Goal: Task Accomplishment & Management: Use online tool/utility

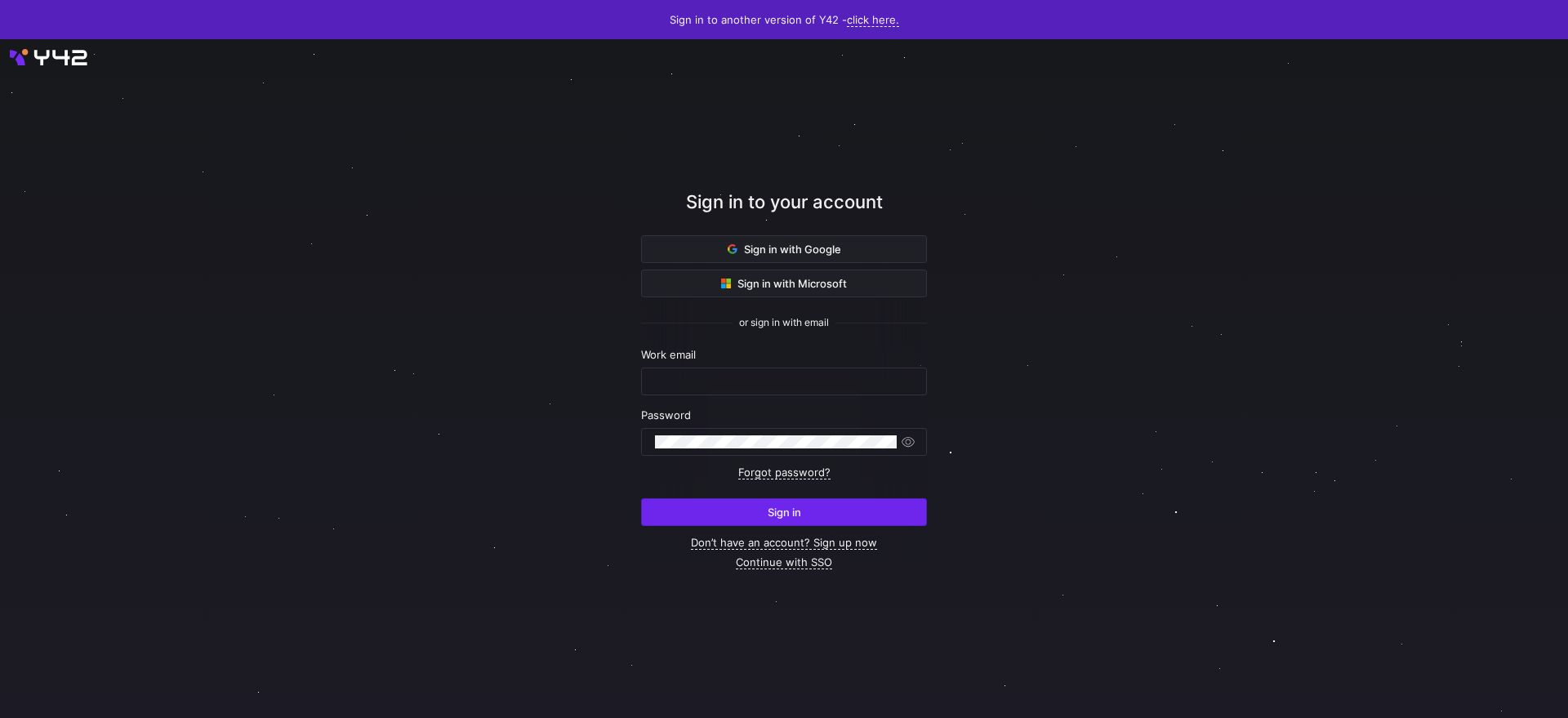
type input "[PERSON_NAME][EMAIL_ADDRESS][DOMAIN_NAME]"
click at [828, 518] on span "submit" at bounding box center [783, 512] width 284 height 26
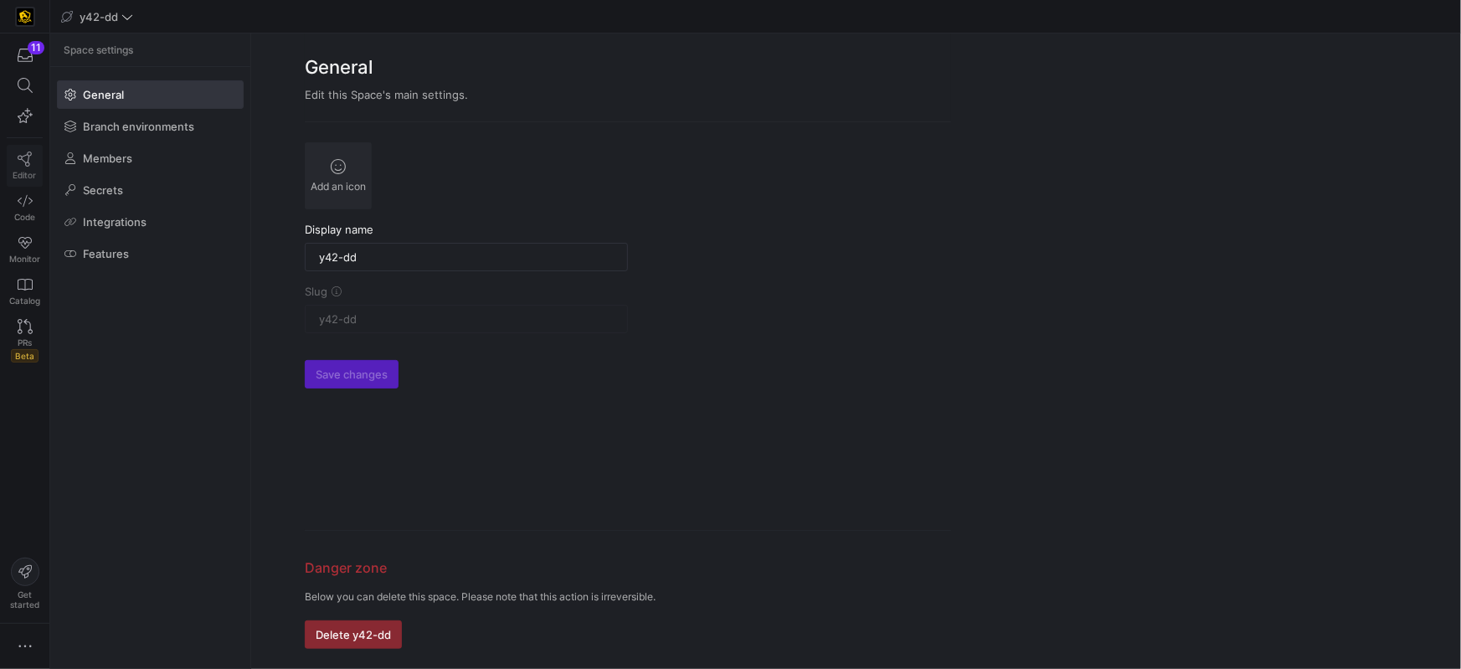
click at [34, 162] on link "Editor" at bounding box center [25, 166] width 36 height 42
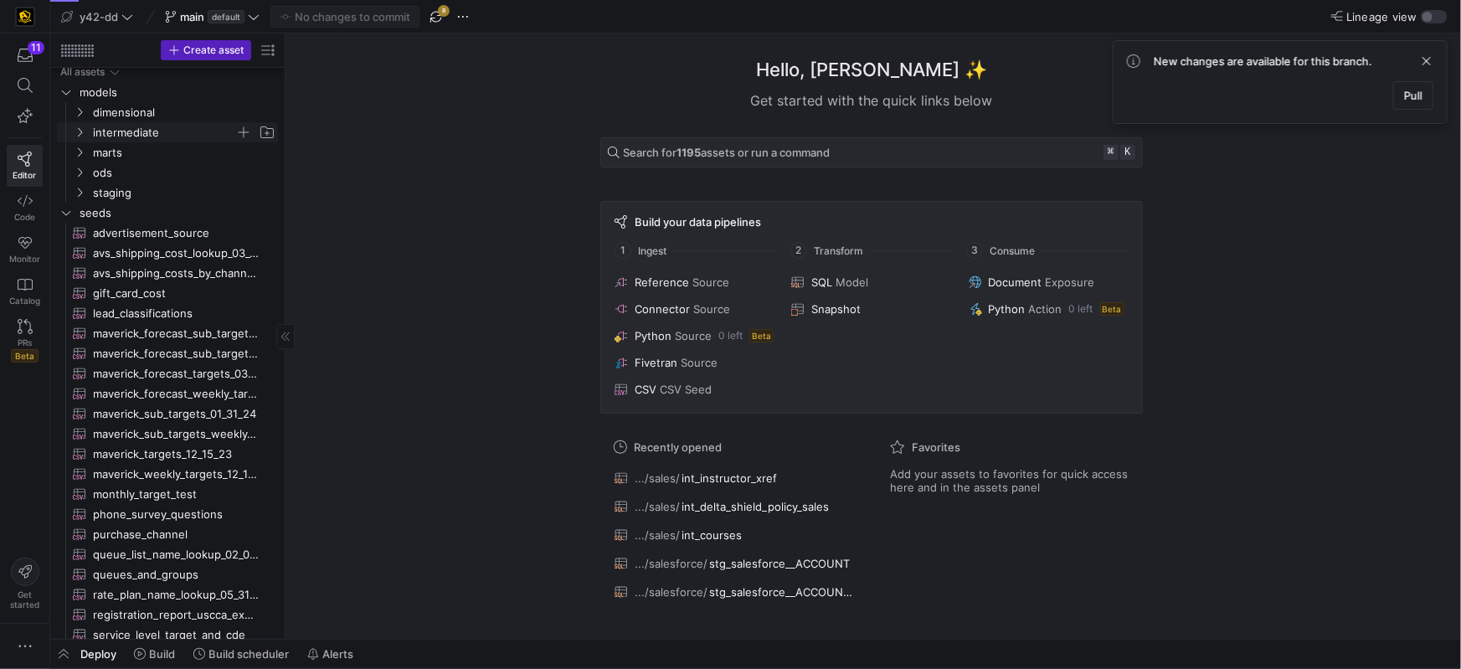
scroll to position [6, 0]
click at [133, 18] on span at bounding box center [97, 17] width 79 height 20
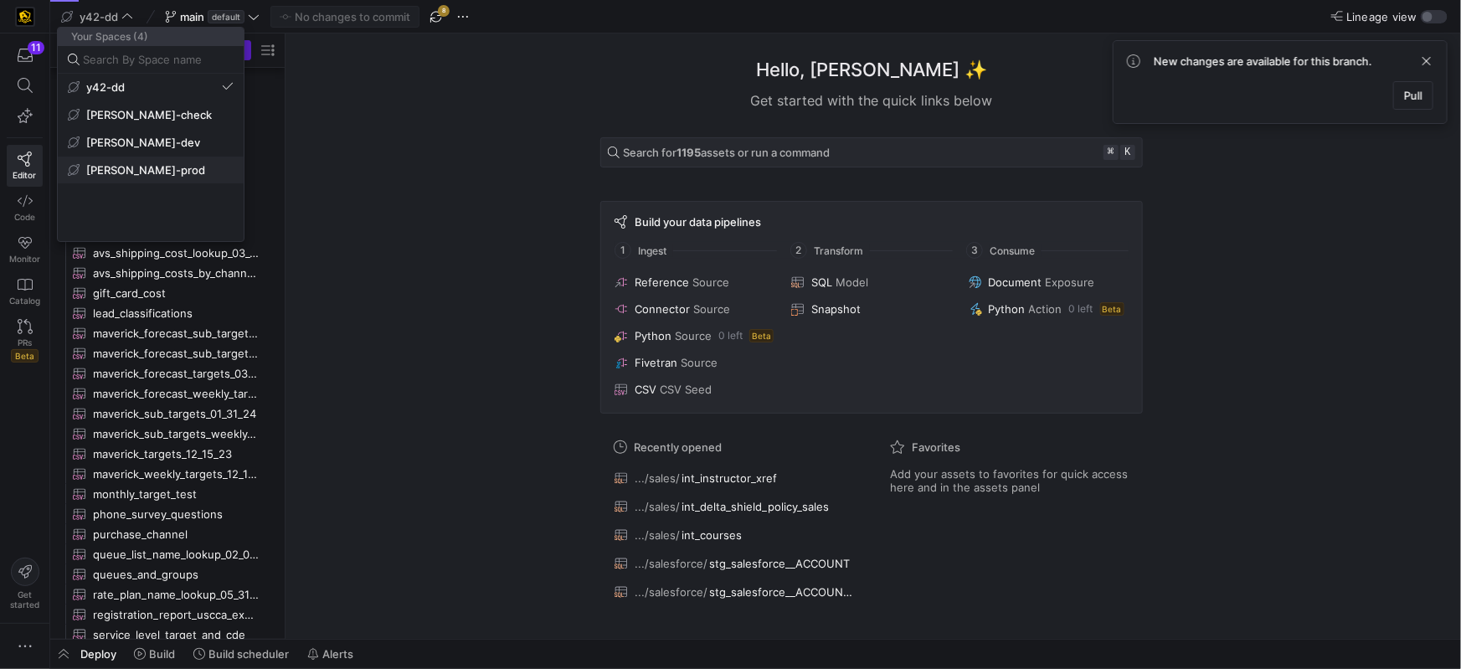
click at [132, 177] on button "edw-dv-prod" at bounding box center [151, 170] width 186 height 27
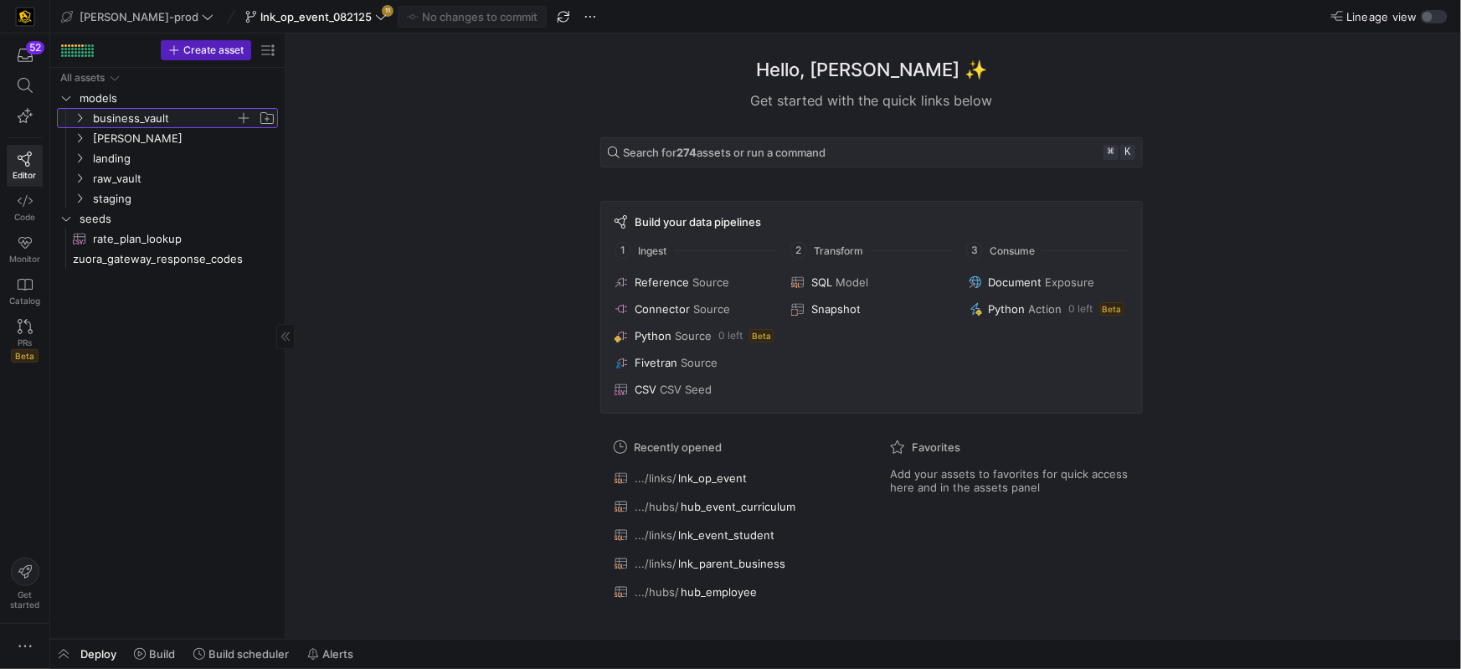
click at [82, 121] on icon "Press SPACE to select this row." at bounding box center [80, 118] width 12 height 10
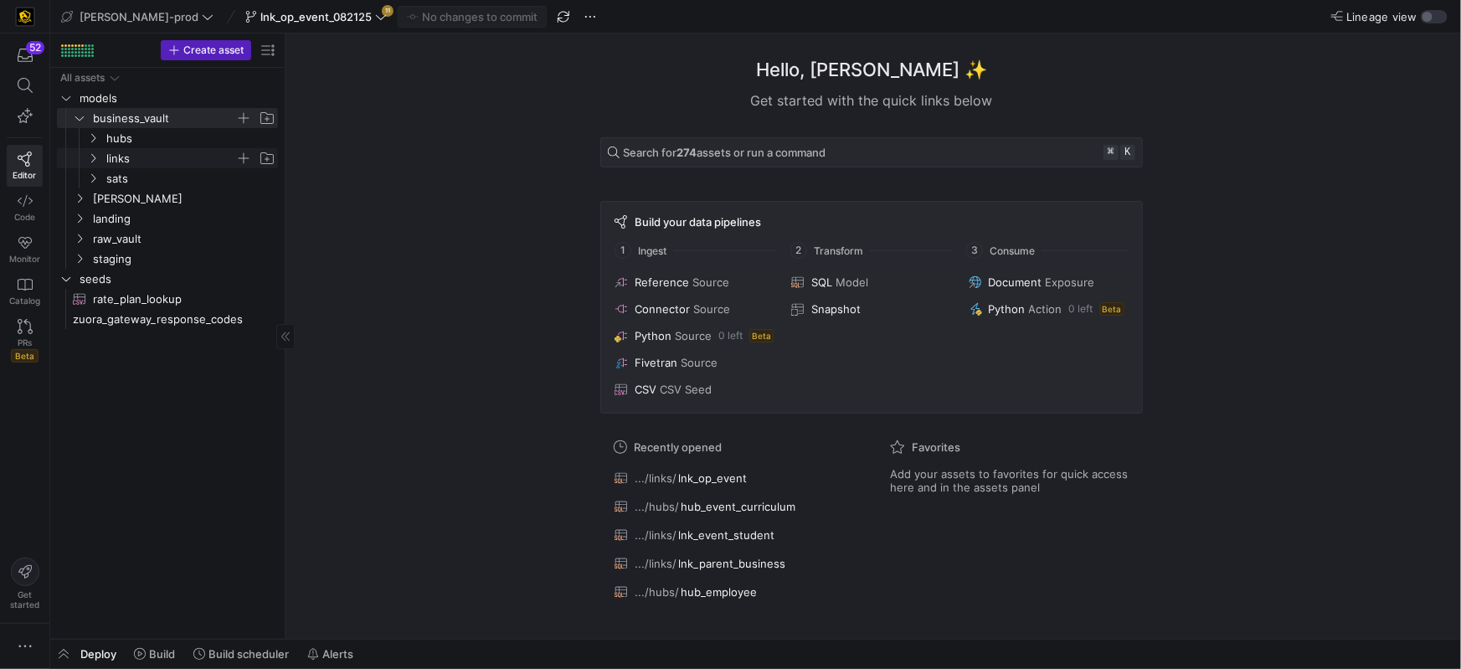
click at [91, 153] on icon "Press SPACE to select this row." at bounding box center [93, 158] width 12 height 10
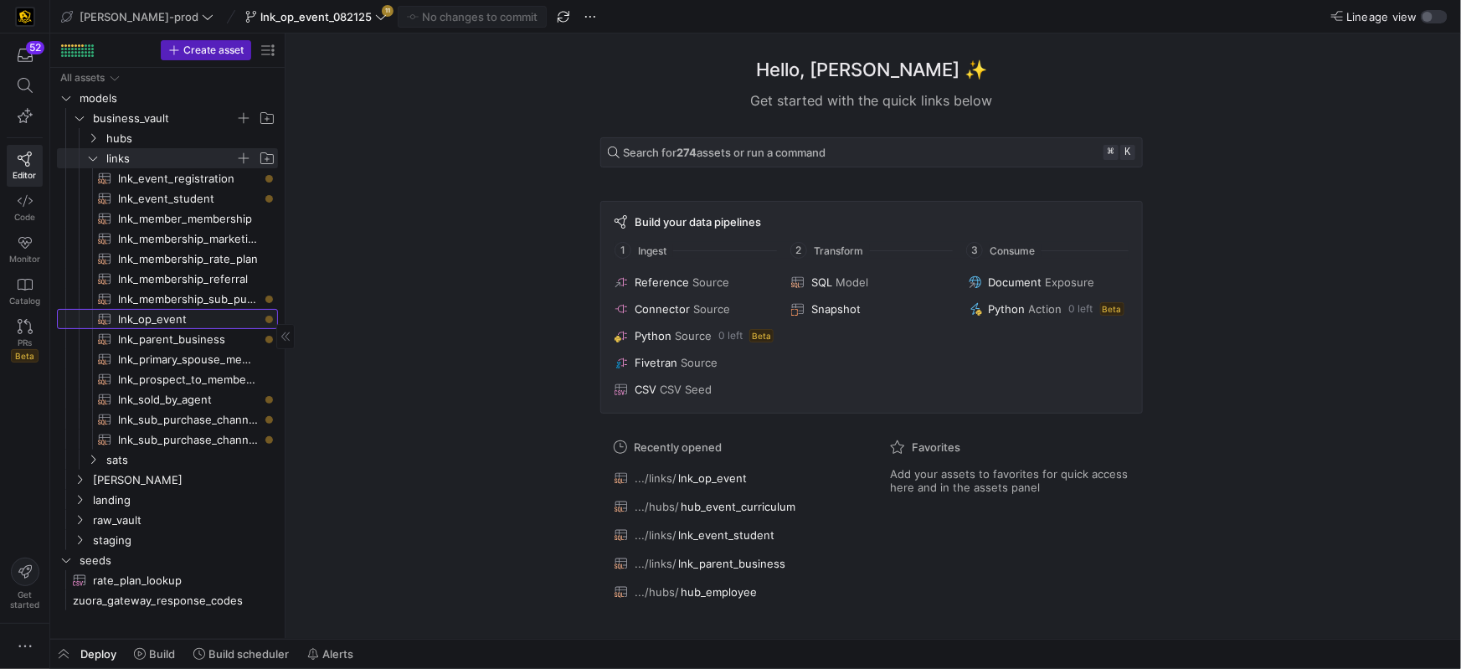
drag, startPoint x: 152, startPoint y: 325, endPoint x: 143, endPoint y: 324, distance: 8.4
click at [150, 325] on span "lnk_op_event​​​​​​​​​​" at bounding box center [188, 319] width 141 height 19
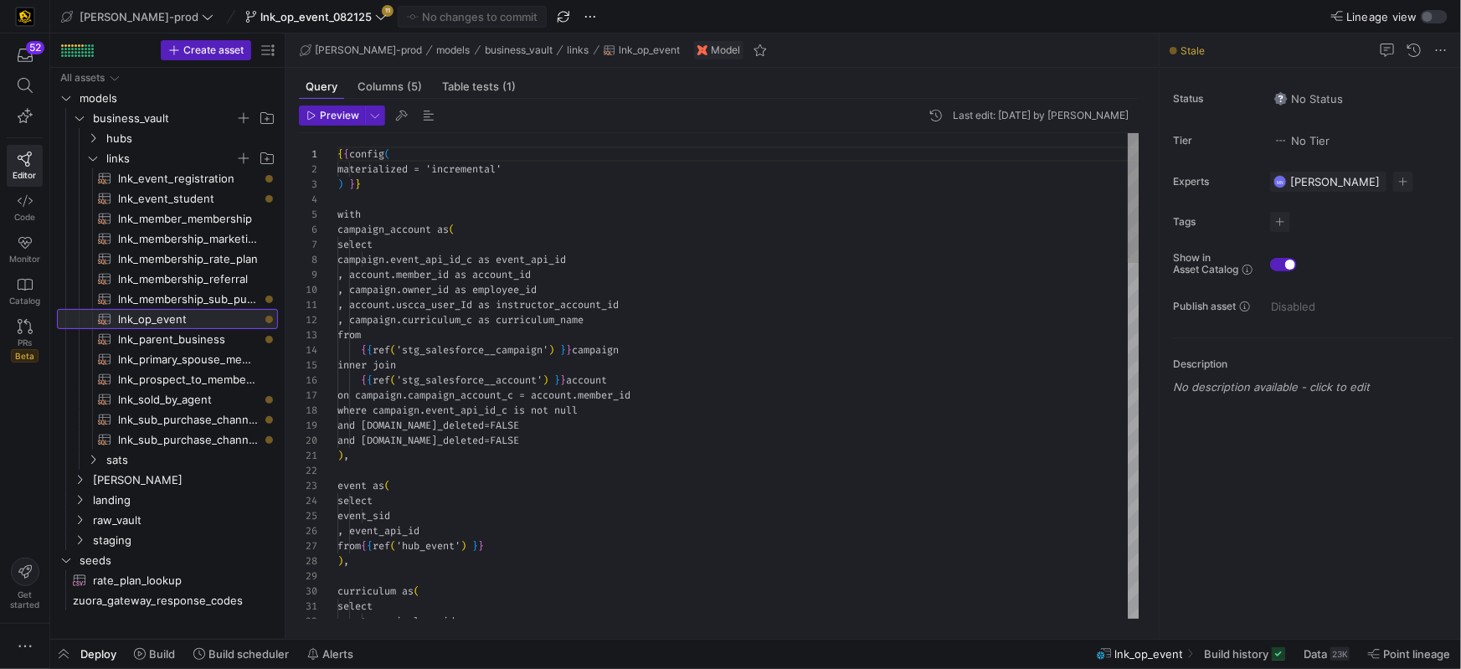
scroll to position [151, 0]
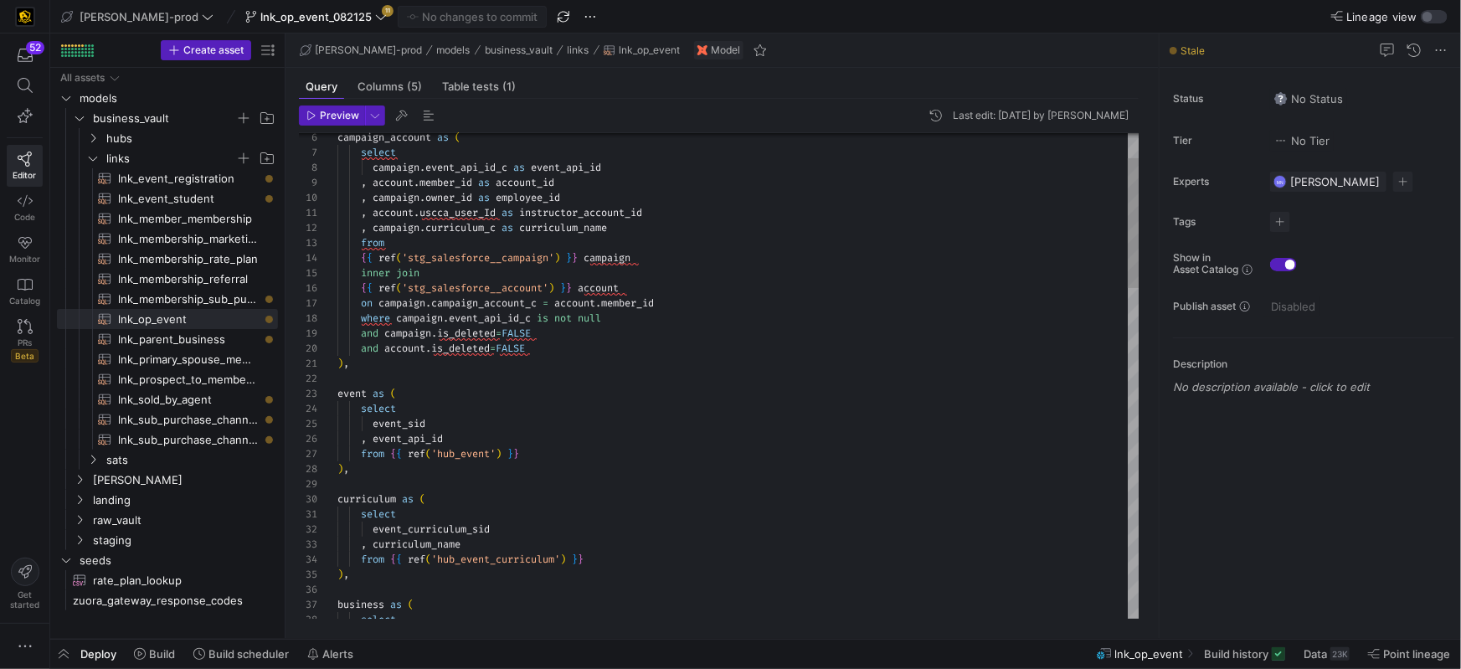
click at [515, 302] on span "campaign_account_c" at bounding box center [484, 302] width 106 height 13
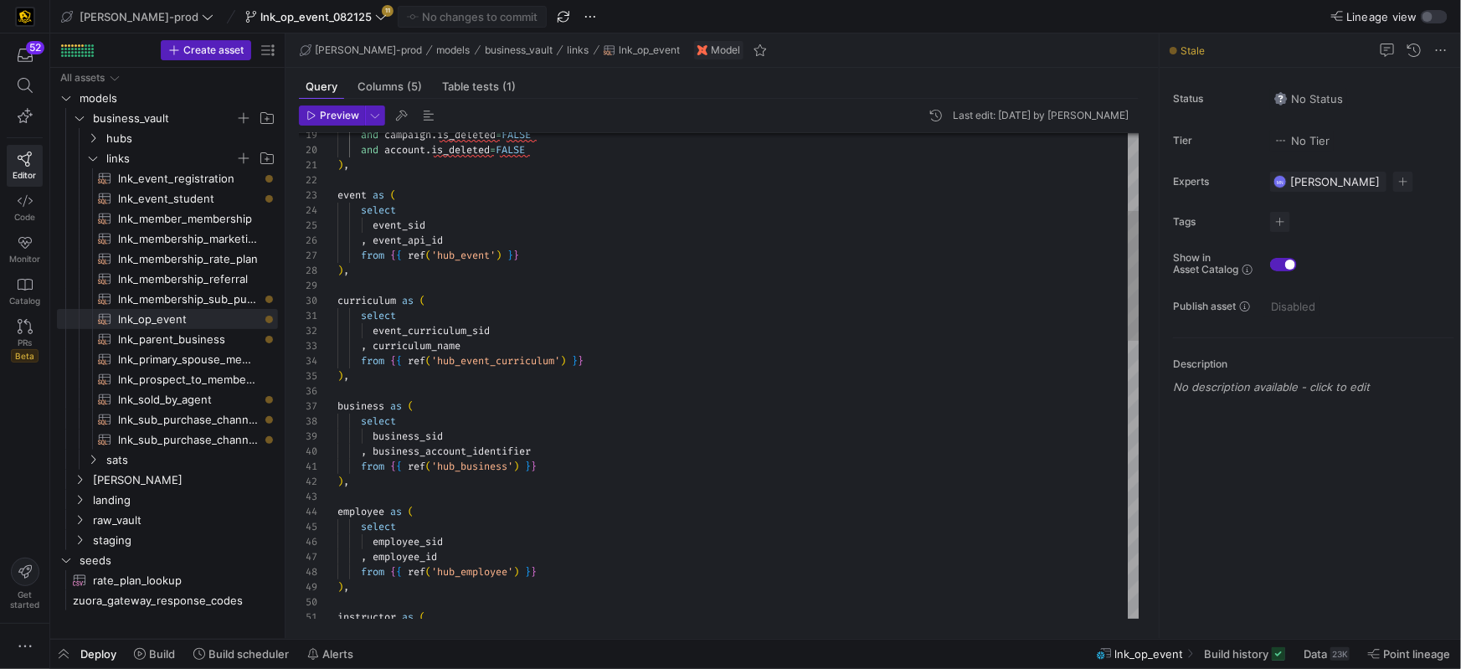
click at [432, 337] on span "event_curriculum_sid" at bounding box center [431, 330] width 117 height 13
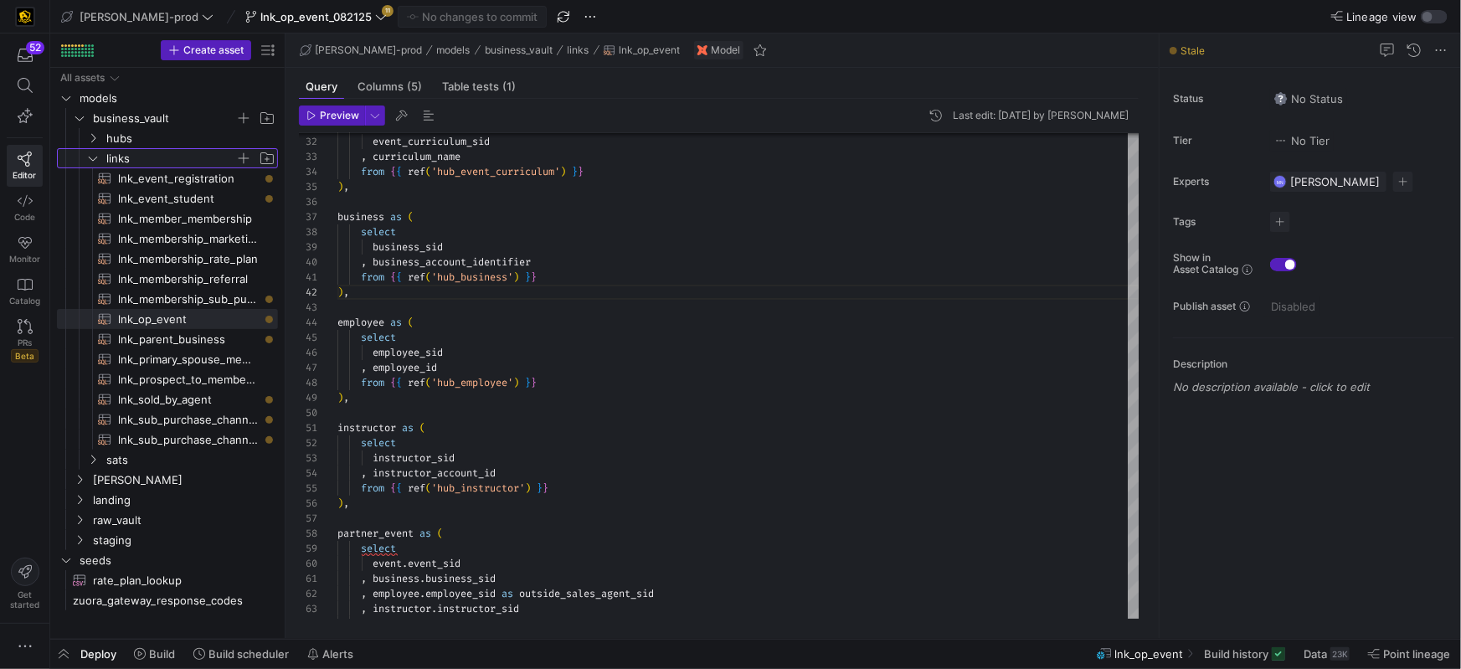
click at [95, 153] on icon "Press SPACE to select this row." at bounding box center [93, 158] width 12 height 10
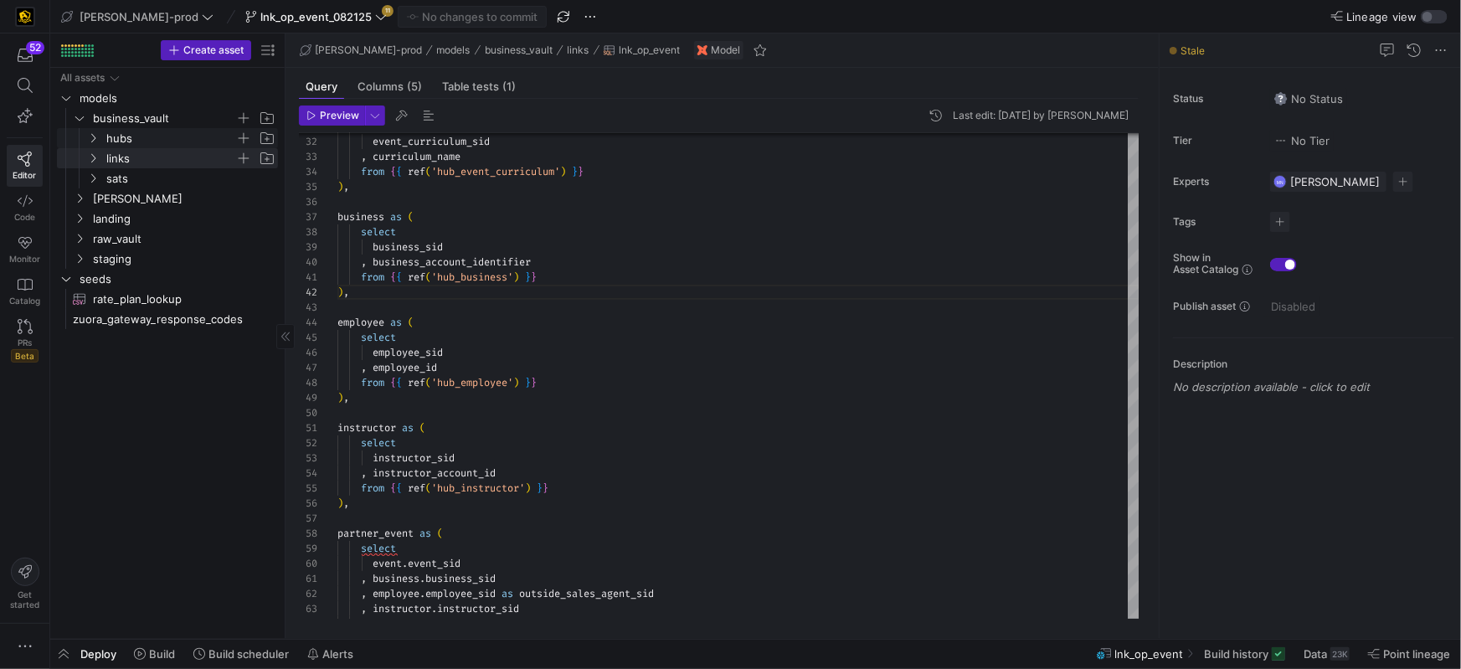
click at [90, 138] on icon "Press SPACE to select this row." at bounding box center [93, 138] width 12 height 10
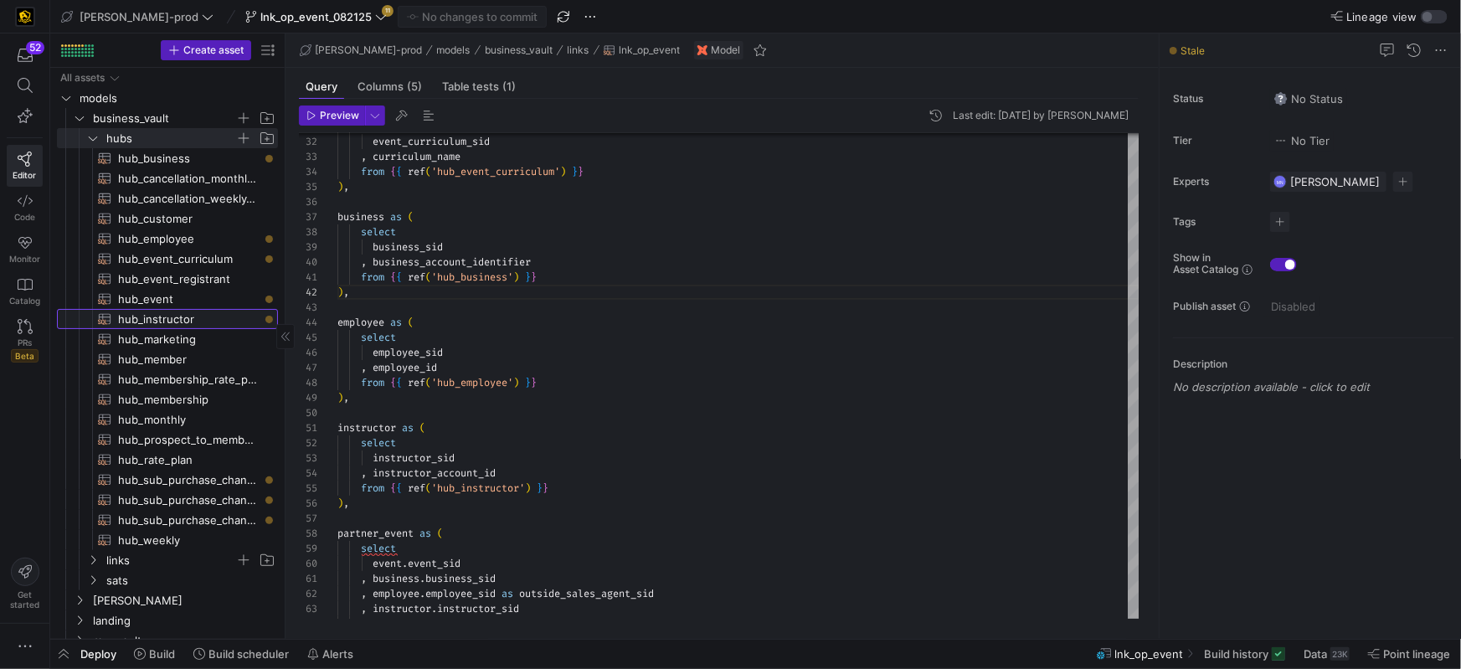
click at [170, 310] on span "hub_instructor​​​​​​​​​​" at bounding box center [188, 319] width 141 height 19
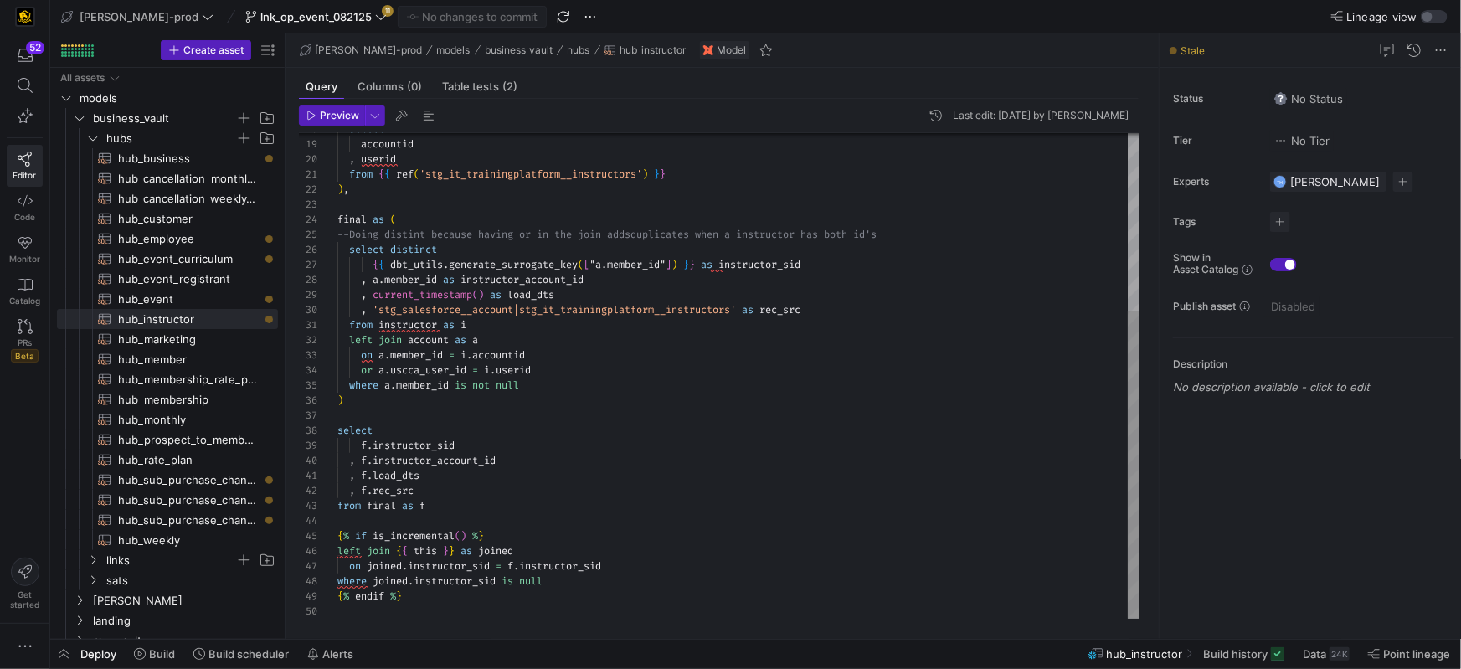
type textarea "from {{ ref('stg_it_trainingplatform__instructors') }} ), final as ( --Doing di…"
